Goal: Task Accomplishment & Management: Manage account settings

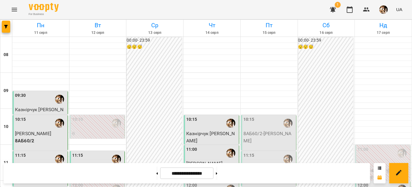
scroll to position [112, 0]
click at [210, 182] on div "12:00" at bounding box center [212, 189] width 52 height 14
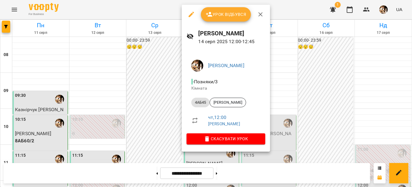
click at [219, 16] on span "Урок відбувся" at bounding box center [226, 14] width 41 height 7
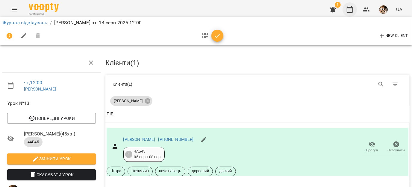
click at [349, 11] on icon "button" at bounding box center [349, 9] width 7 height 7
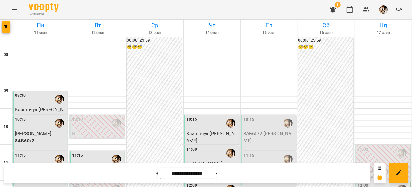
scroll to position [136, 0]
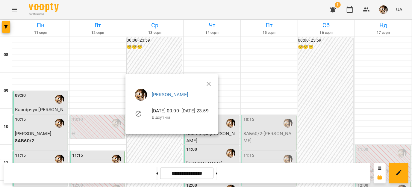
click at [135, 58] on div at bounding box center [206, 93] width 412 height 187
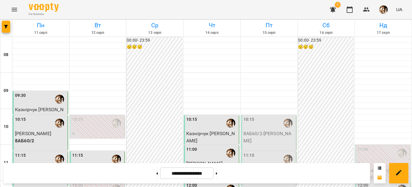
click at [224, 182] on div at bounding box center [231, 189] width 14 height 14
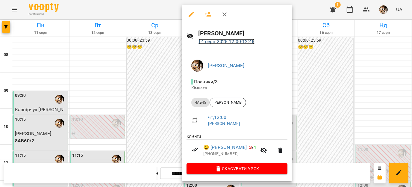
click at [227, 42] on link "[DATE] 12:00 - 12:45" at bounding box center [227, 42] width 56 height 6
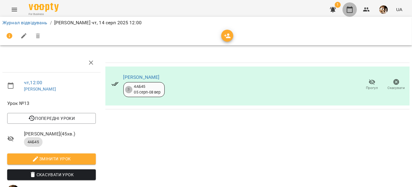
click at [350, 11] on icon "button" at bounding box center [349, 9] width 7 height 7
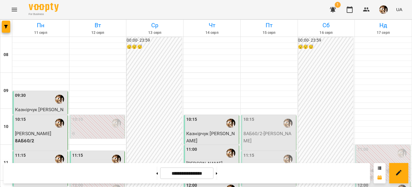
scroll to position [117, 0]
click at [217, 173] on icon at bounding box center [216, 173] width 1 height 2
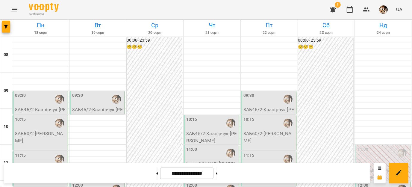
scroll to position [201, 0]
click at [156, 175] on button at bounding box center [156, 172] width 1 height 13
type input "**********"
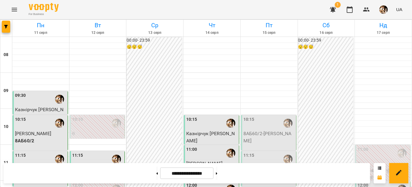
scroll to position [109, 0]
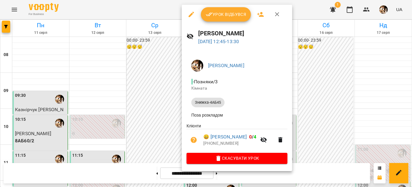
click at [215, 11] on span "Урок відбувся" at bounding box center [226, 14] width 41 height 7
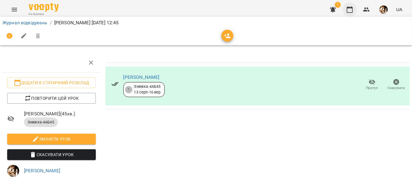
click at [350, 11] on icon "button" at bounding box center [349, 9] width 7 height 7
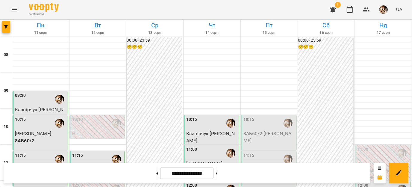
scroll to position [156, 0]
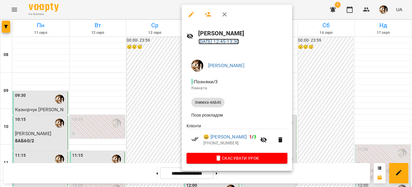
click at [238, 42] on link "[DATE] 12:45 - 13:30" at bounding box center [219, 42] width 41 height 6
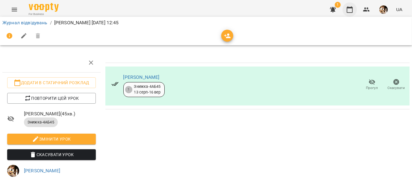
click at [351, 12] on icon "button" at bounding box center [350, 9] width 6 height 7
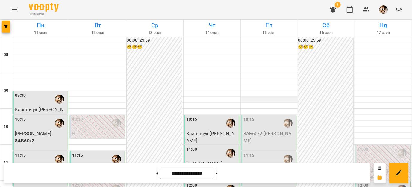
scroll to position [170, 0]
click at [217, 174] on button at bounding box center [216, 172] width 1 height 13
type input "**********"
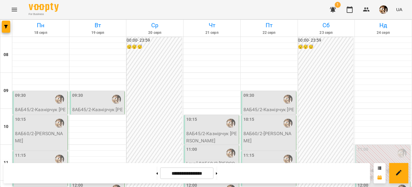
scroll to position [290, 0]
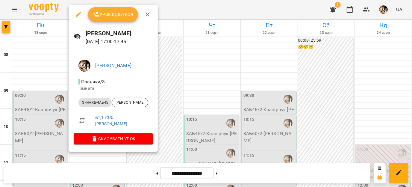
click at [76, 12] on icon "button" at bounding box center [78, 14] width 7 height 7
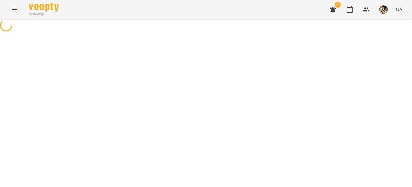
select select "**********"
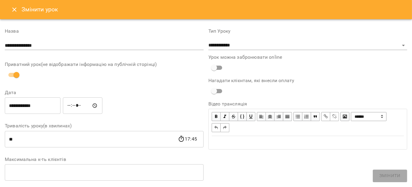
click at [14, 12] on icon "Close" at bounding box center [14, 9] width 7 height 7
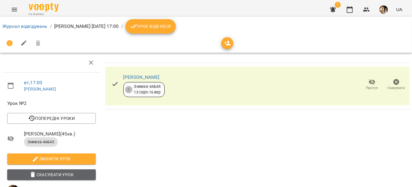
click at [52, 175] on span "Скасувати Урок" at bounding box center [51, 174] width 79 height 7
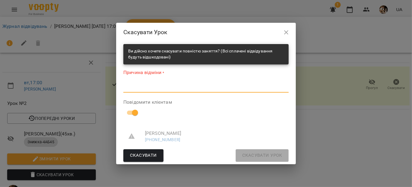
click at [173, 88] on textarea at bounding box center [205, 88] width 165 height 6
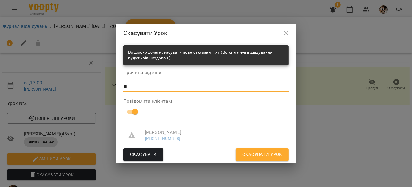
type textarea "**"
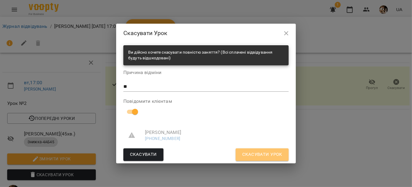
click at [259, 152] on span "Скасувати Урок" at bounding box center [262, 155] width 40 height 8
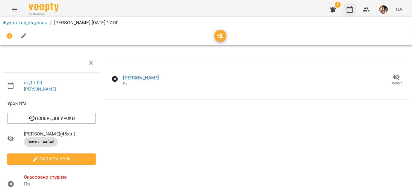
click at [351, 11] on icon "button" at bounding box center [349, 9] width 7 height 7
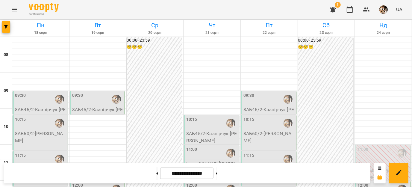
scroll to position [308, 0]
click at [156, 174] on button at bounding box center [156, 172] width 1 height 13
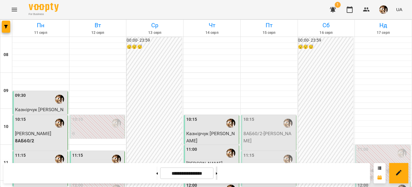
click at [217, 174] on button at bounding box center [216, 172] width 1 height 13
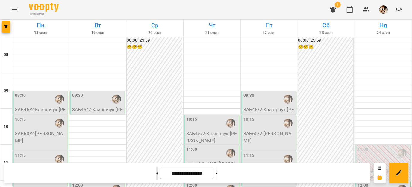
click at [156, 172] on button at bounding box center [156, 172] width 1 height 13
type input "**********"
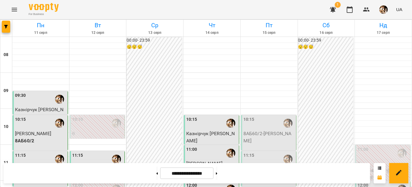
scroll to position [177, 0]
click at [387, 8] on img "button" at bounding box center [383, 9] width 8 height 8
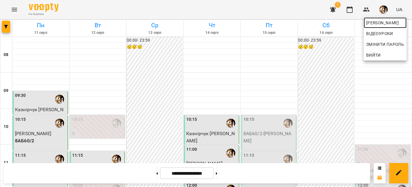
click at [379, 22] on span "[PERSON_NAME]" at bounding box center [385, 22] width 38 height 7
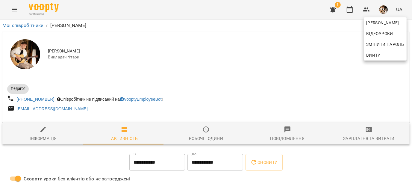
click at [356, 134] on div at bounding box center [206, 93] width 412 height 187
click at [356, 134] on div "[PERSON_NAME] Змінити пароль Вийти" at bounding box center [206, 93] width 412 height 187
click at [356, 134] on span "Зарплатня та Витрати" at bounding box center [369, 134] width 74 height 16
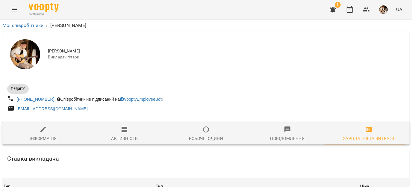
click at [356, 134] on span "Зарплатня та Витрати" at bounding box center [369, 134] width 74 height 16
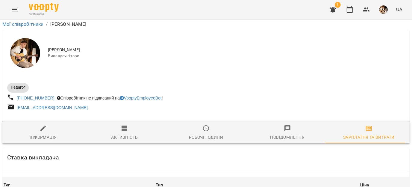
scroll to position [824, 0]
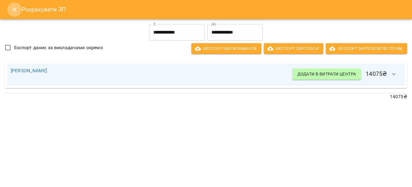
click at [13, 6] on icon "Close" at bounding box center [14, 9] width 7 height 7
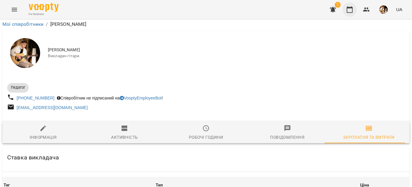
click at [349, 15] on button "button" at bounding box center [350, 9] width 14 height 14
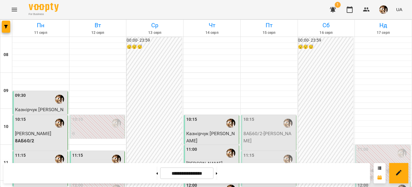
scroll to position [178, 0]
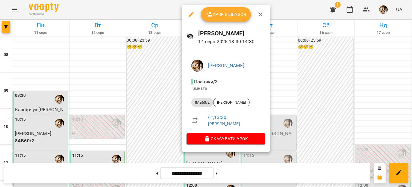
click at [220, 13] on span "Урок відбувся" at bounding box center [226, 14] width 41 height 7
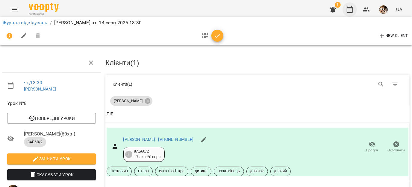
click at [349, 7] on icon "button" at bounding box center [350, 9] width 6 height 7
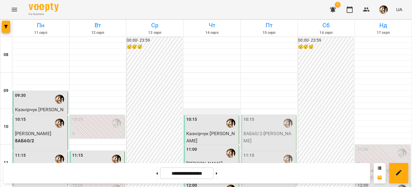
scroll to position [197, 0]
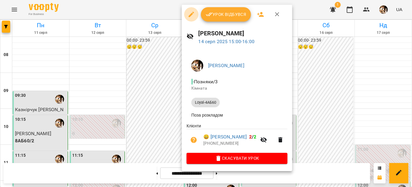
click at [192, 16] on icon "button" at bounding box center [191, 14] width 7 height 7
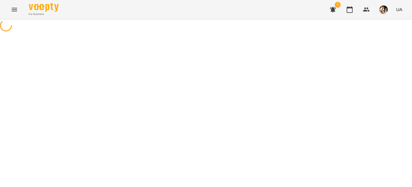
select select "**********"
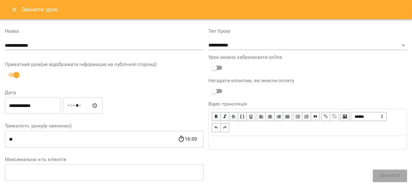
click at [73, 104] on input "*****" at bounding box center [83, 105] width 40 height 17
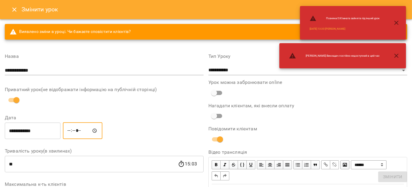
type input "*****"
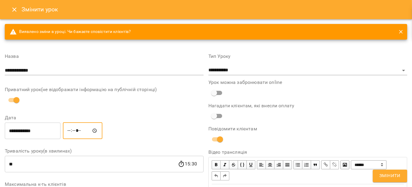
click at [373, 169] on button "Змінити" at bounding box center [390, 175] width 34 height 13
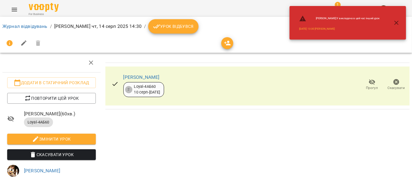
click at [397, 25] on icon "button" at bounding box center [396, 22] width 7 height 7
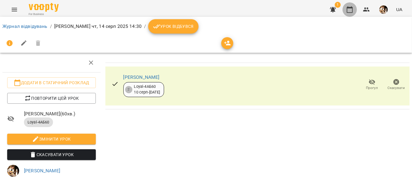
click at [352, 10] on icon "button" at bounding box center [349, 9] width 7 height 7
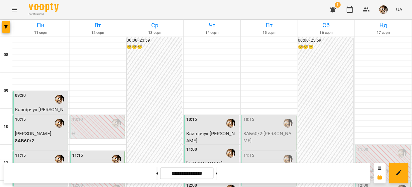
scroll to position [183, 0]
click at [217, 171] on button at bounding box center [216, 172] width 1 height 13
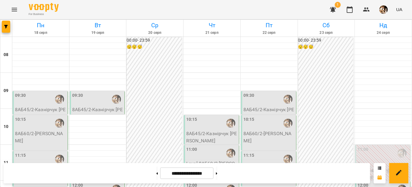
scroll to position [102, 0]
click at [205, 182] on div "12:00" at bounding box center [212, 189] width 52 height 14
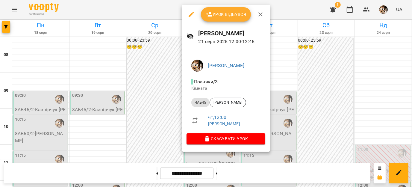
click at [261, 16] on icon "button" at bounding box center [260, 14] width 7 height 7
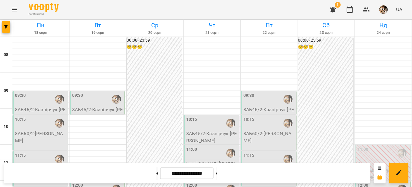
scroll to position [190, 0]
click at [283, 175] on div "**********" at bounding box center [187, 173] width 367 height 20
click at [217, 174] on button at bounding box center [216, 172] width 1 height 13
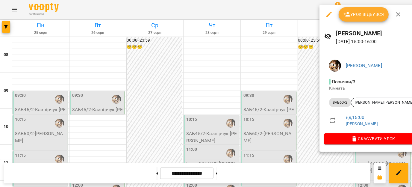
click at [399, 12] on icon "button" at bounding box center [398, 14] width 7 height 7
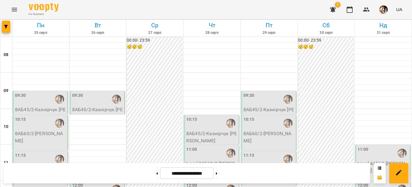
scroll to position [308, 0]
click at [156, 171] on button at bounding box center [156, 172] width 1 height 13
click at [156, 174] on button at bounding box center [156, 172] width 1 height 13
type input "**********"
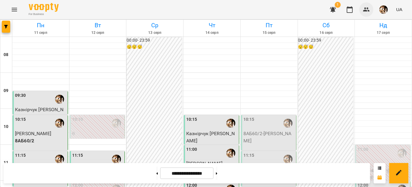
click at [367, 11] on icon "button" at bounding box center [366, 9] width 7 height 4
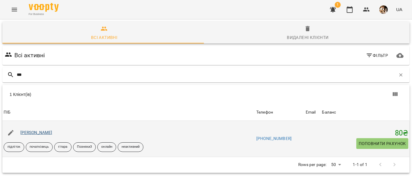
type input "***"
click at [48, 130] on link "[PERSON_NAME]" at bounding box center [36, 132] width 32 height 5
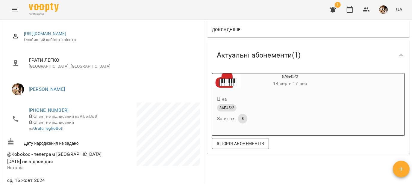
scroll to position [77, 0]
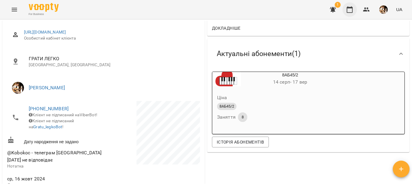
click at [351, 7] on icon "button" at bounding box center [350, 9] width 6 height 7
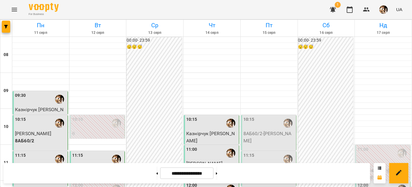
scroll to position [187, 0]
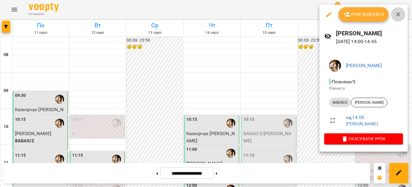
click at [398, 16] on icon "button" at bounding box center [398, 14] width 7 height 7
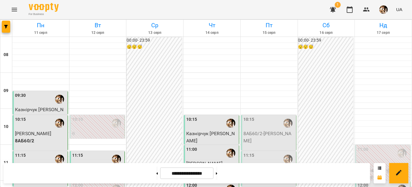
scroll to position [199, 0]
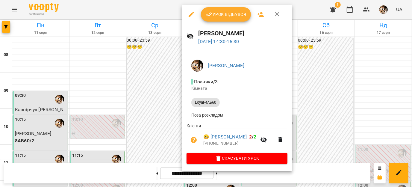
click at [279, 17] on icon "button" at bounding box center [277, 14] width 7 height 7
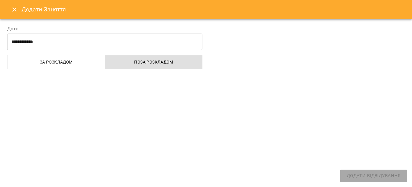
select select "**********"
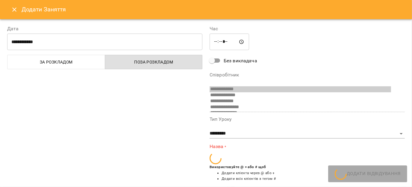
scroll to position [93, 0]
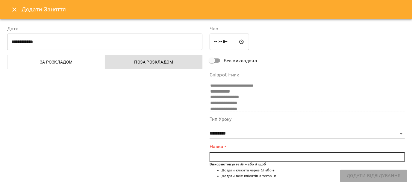
click at [13, 13] on icon "Close" at bounding box center [14, 9] width 7 height 7
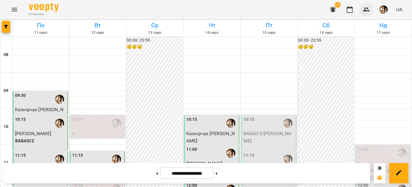
click at [367, 8] on icon "button" at bounding box center [366, 9] width 7 height 7
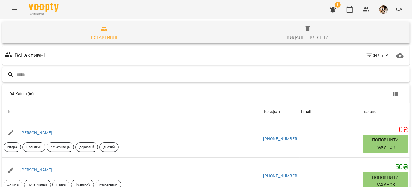
click at [78, 77] on input "text" at bounding box center [212, 75] width 390 height 10
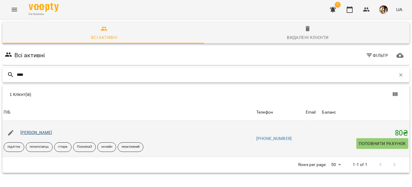
type input "****"
click at [43, 131] on link "[PERSON_NAME]" at bounding box center [36, 132] width 32 height 5
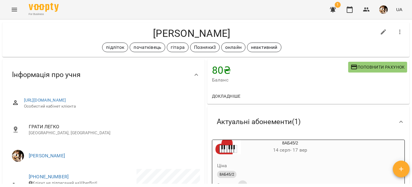
scroll to position [8, 0]
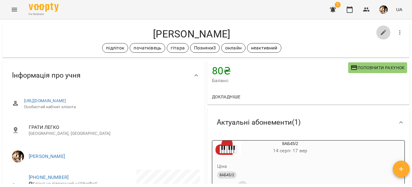
click at [380, 30] on icon "button" at bounding box center [383, 32] width 7 height 7
select select "**"
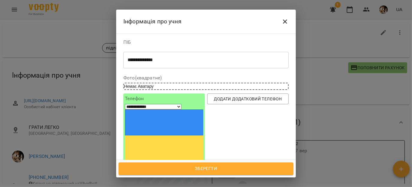
scroll to position [116, 0]
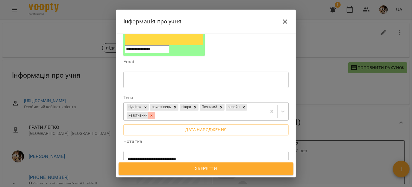
click at [154, 113] on icon at bounding box center [151, 115] width 4 height 4
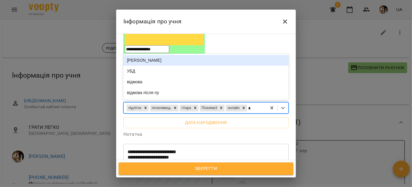
type input "**"
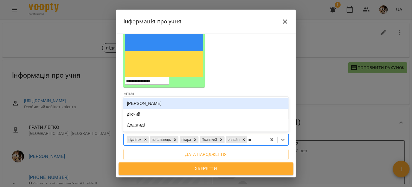
scroll to position [83, 0]
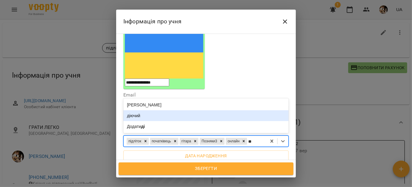
click at [141, 110] on div "діючий" at bounding box center [205, 115] width 165 height 11
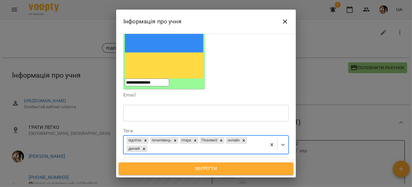
click at [178, 172] on button "Зберегти" at bounding box center [206, 168] width 175 height 13
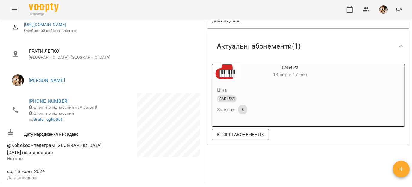
scroll to position [99, 0]
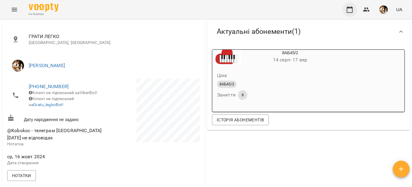
click at [352, 10] on icon "button" at bounding box center [349, 9] width 7 height 7
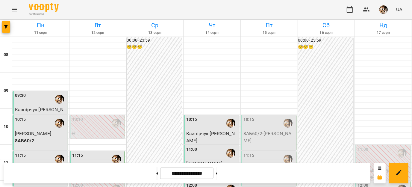
scroll to position [213, 0]
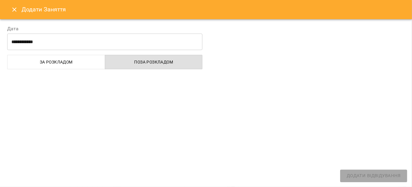
select select "**********"
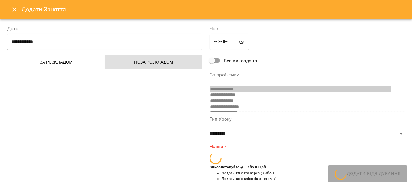
scroll to position [93, 0]
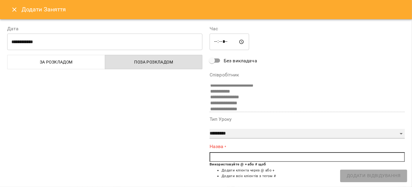
click at [221, 132] on select "**********" at bounding box center [307, 134] width 195 height 10
select select "*******"
click at [210, 129] on select "**********" at bounding box center [307, 134] width 195 height 10
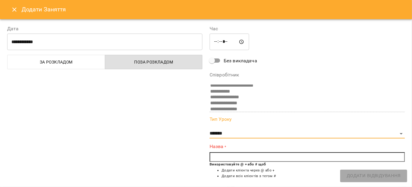
click at [210, 156] on input "text" at bounding box center [307, 157] width 195 height 10
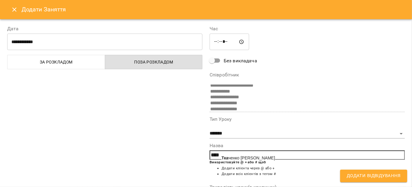
click at [225, 159] on b "Тка" at bounding box center [225, 157] width 7 height 5
type input "**********"
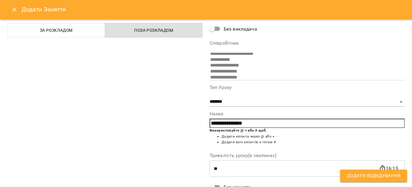
scroll to position [32, 0]
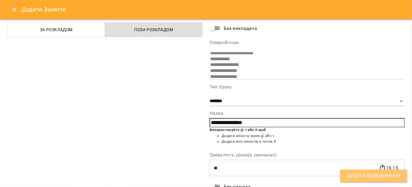
click at [352, 175] on span "Додати Відвідування" at bounding box center [374, 176] width 54 height 8
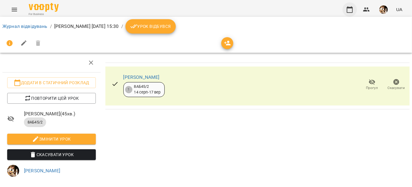
click at [350, 12] on icon "button" at bounding box center [349, 9] width 7 height 7
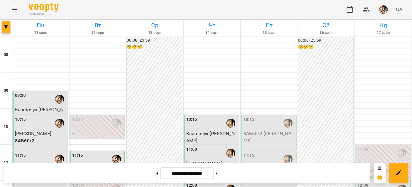
scroll to position [209, 0]
